Goal: Task Accomplishment & Management: Manage account settings

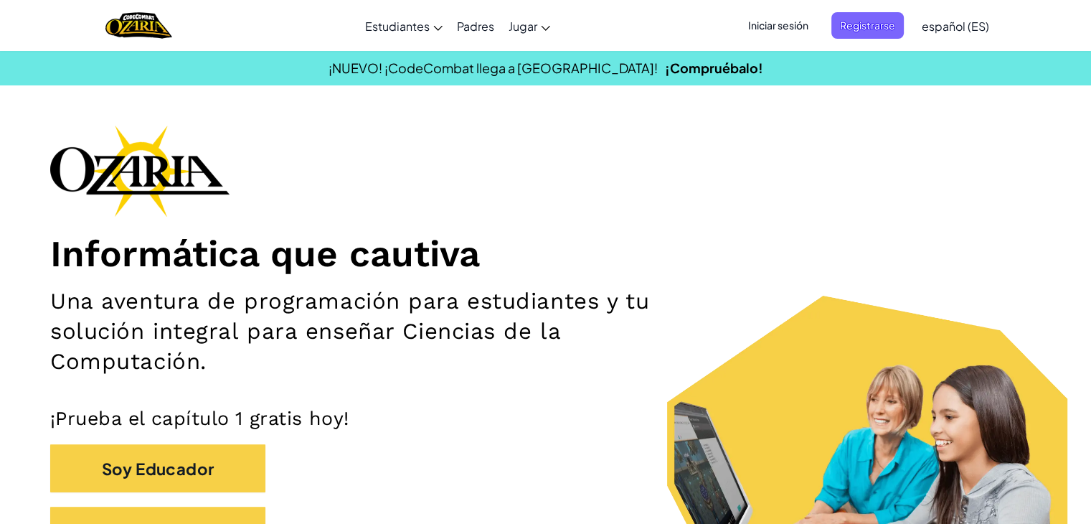
drag, startPoint x: 605, startPoint y: 23, endPoint x: 649, endPoint y: 37, distance: 45.8
click at [617, 22] on div "Cambiar modo de navegación Estudiantes Crear cuenta gratis. Soluciones para esc…" at bounding box center [545, 25] width 1098 height 51
click at [766, 29] on font "Iniciar sesión" at bounding box center [778, 25] width 60 height 13
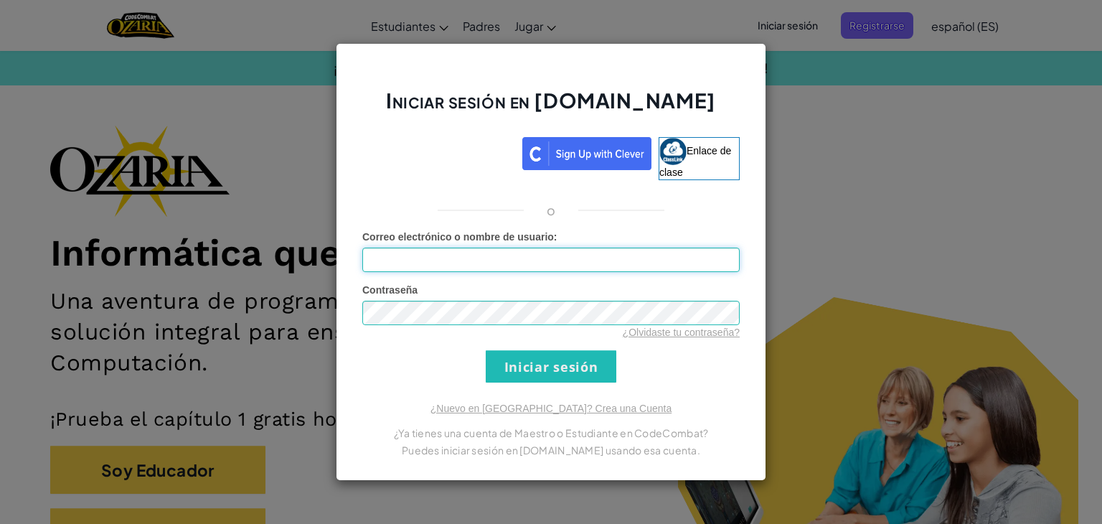
drag, startPoint x: 605, startPoint y: 250, endPoint x: 618, endPoint y: 273, distance: 26.1
click at [618, 273] on form "Correo electrónico o nombre de usuario : Contraseña ¿Olvidaste tu contraseña? I…" at bounding box center [550, 306] width 377 height 153
type input "[EMAIL_ADDRESS][DOMAIN_NAME]"
click at [584, 354] on input "Iniciar sesión" at bounding box center [551, 366] width 131 height 32
